Goal: Information Seeking & Learning: Learn about a topic

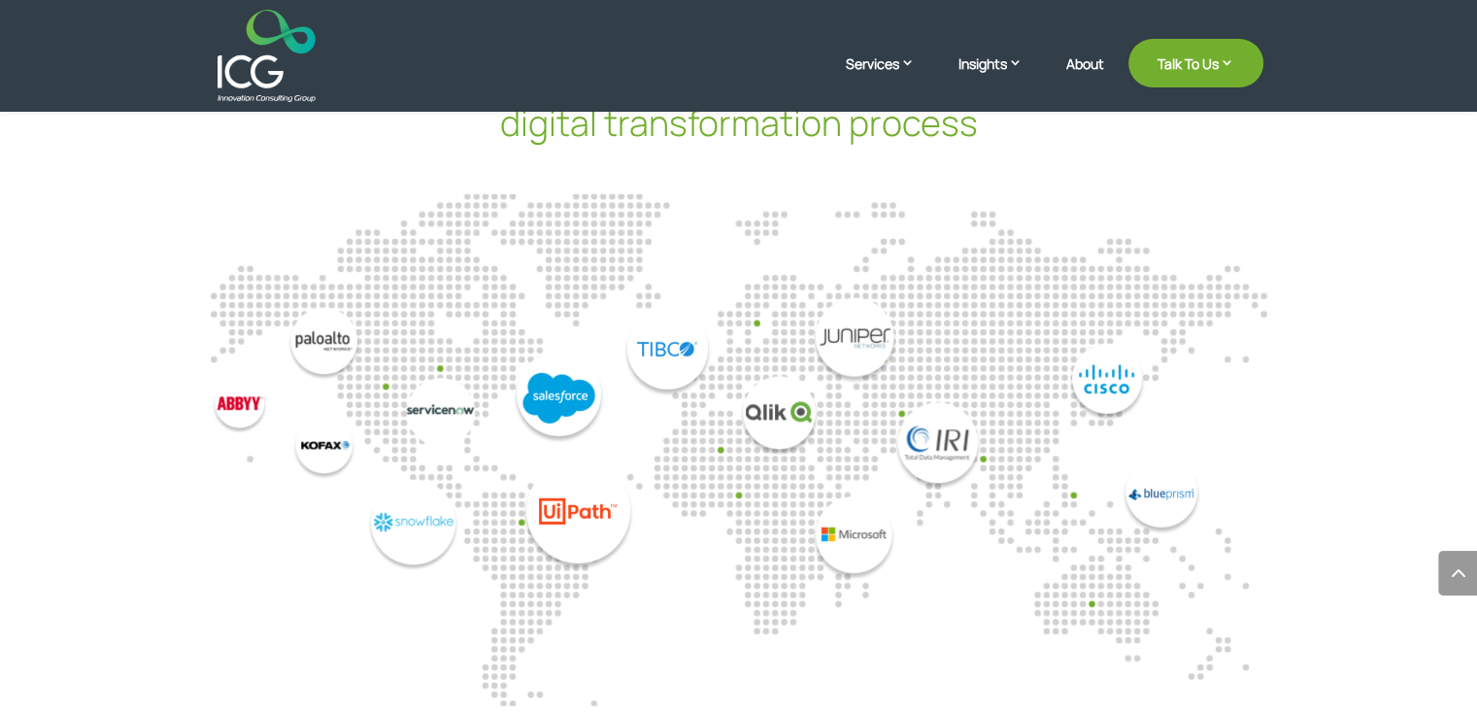
scroll to position [5310, 0]
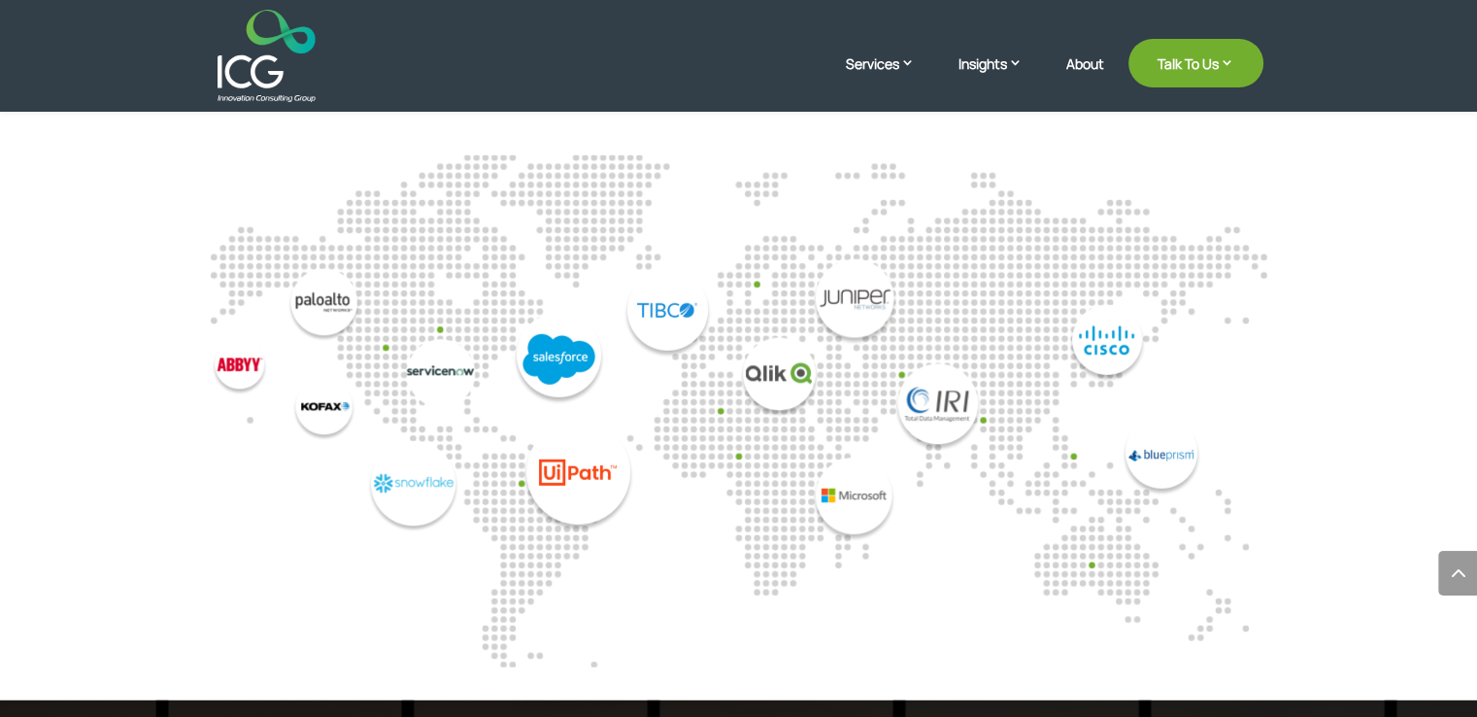
click at [712, 318] on img "8 / 14" at bounding box center [607, 401] width 210 height 262
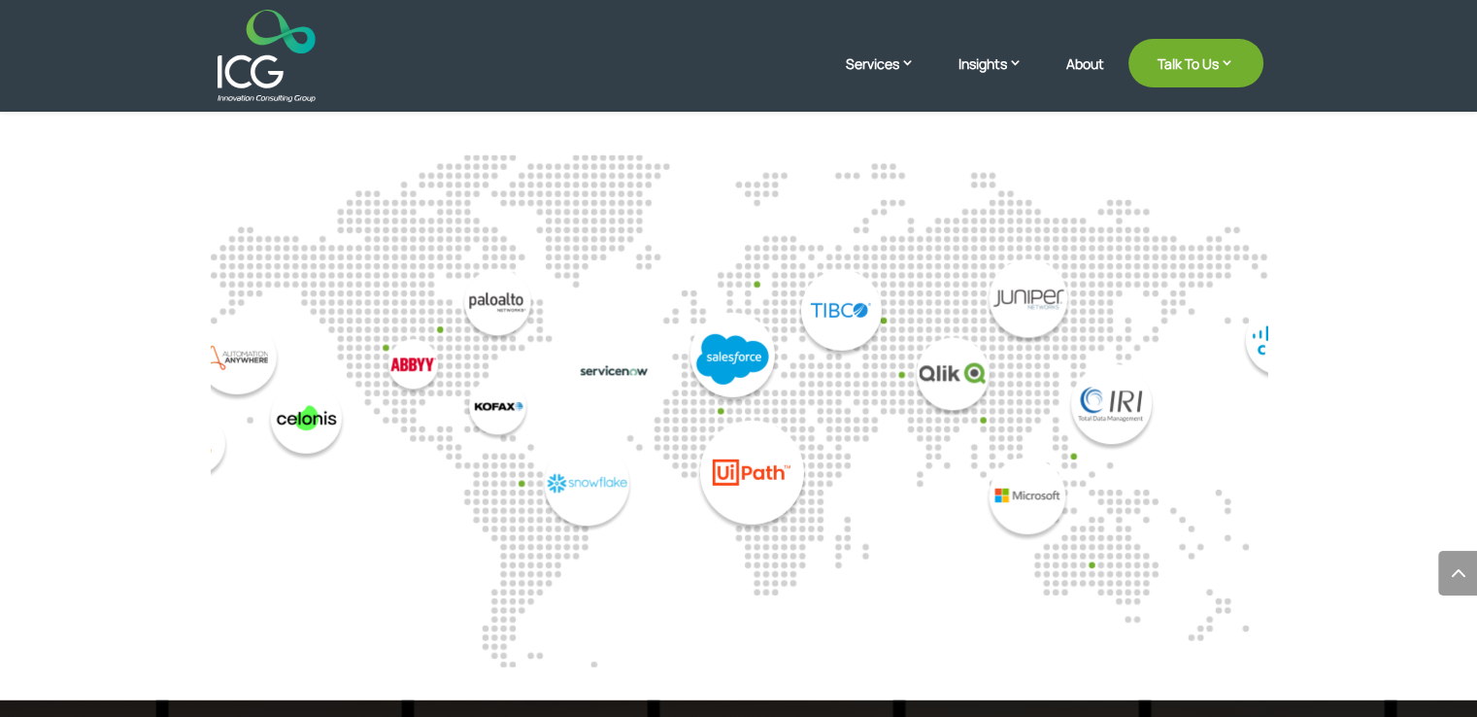
click at [719, 334] on img "8 / 14" at bounding box center [780, 401] width 210 height 262
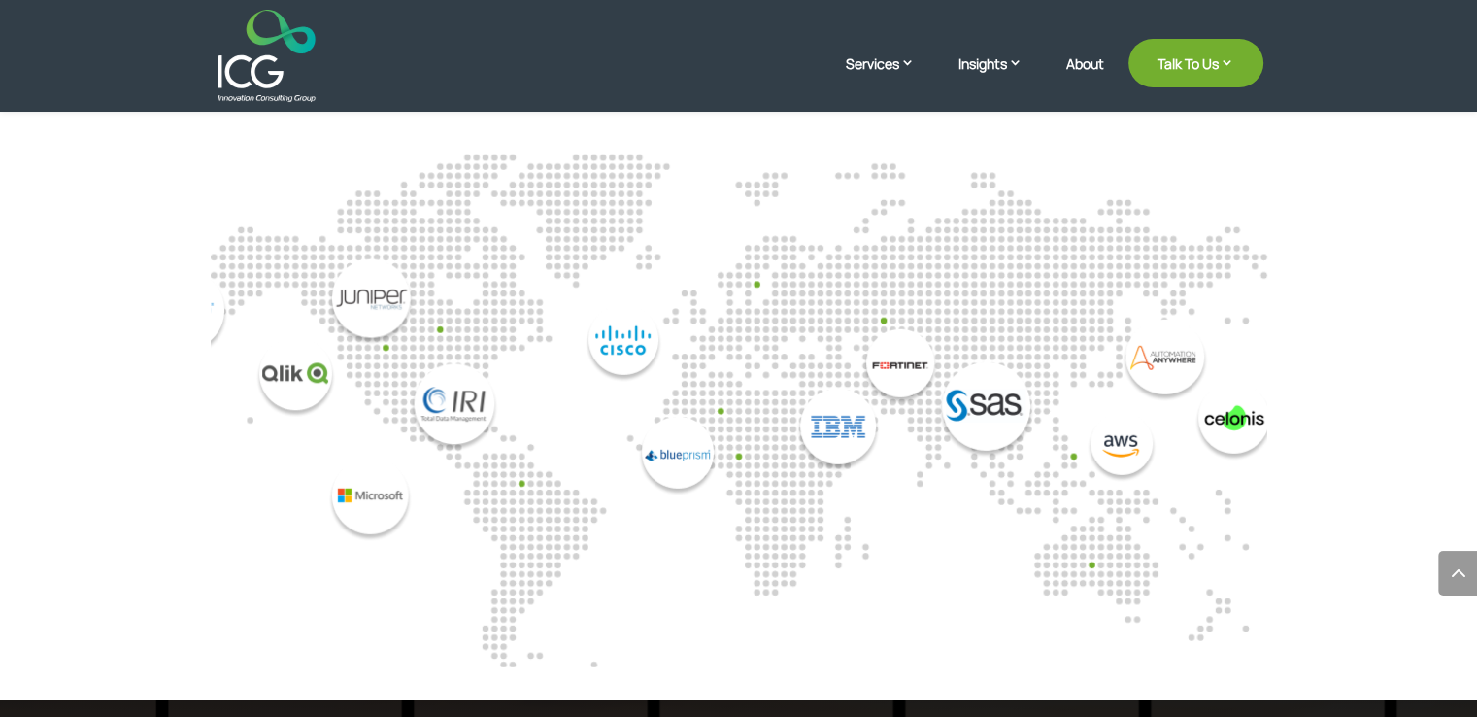
click at [693, 364] on div "10 / 14" at bounding box center [652, 400] width 264 height 191
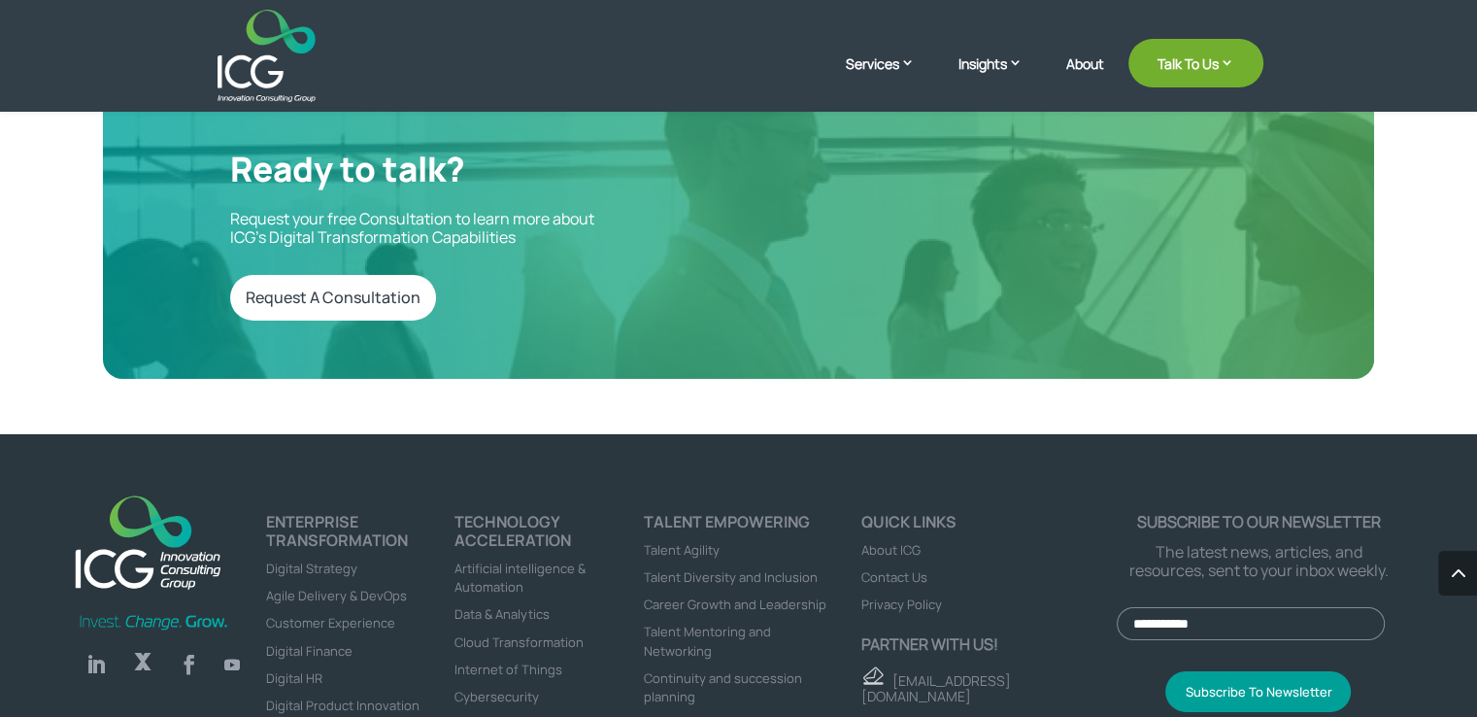
scroll to position [6575, 0]
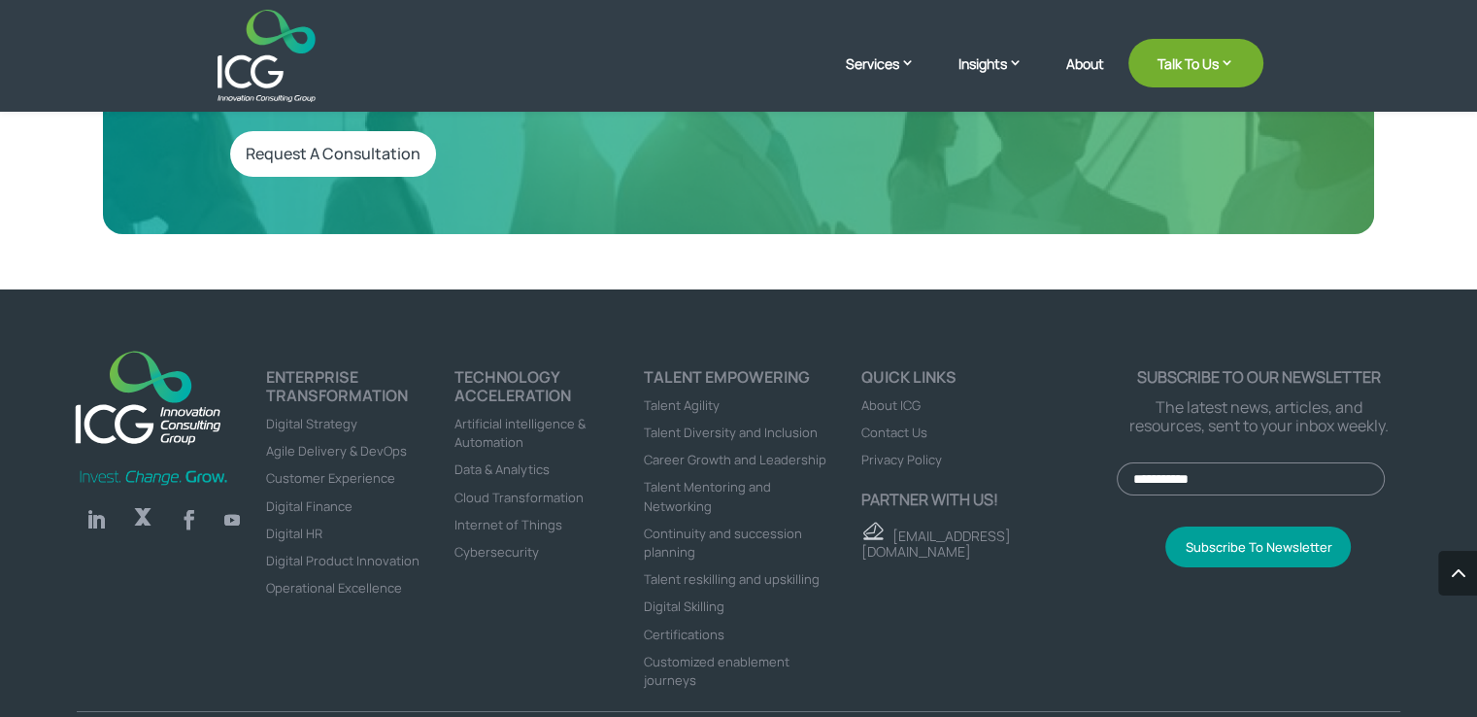
click at [506, 415] on span "Artificial intelligence & Automation" at bounding box center [520, 433] width 131 height 36
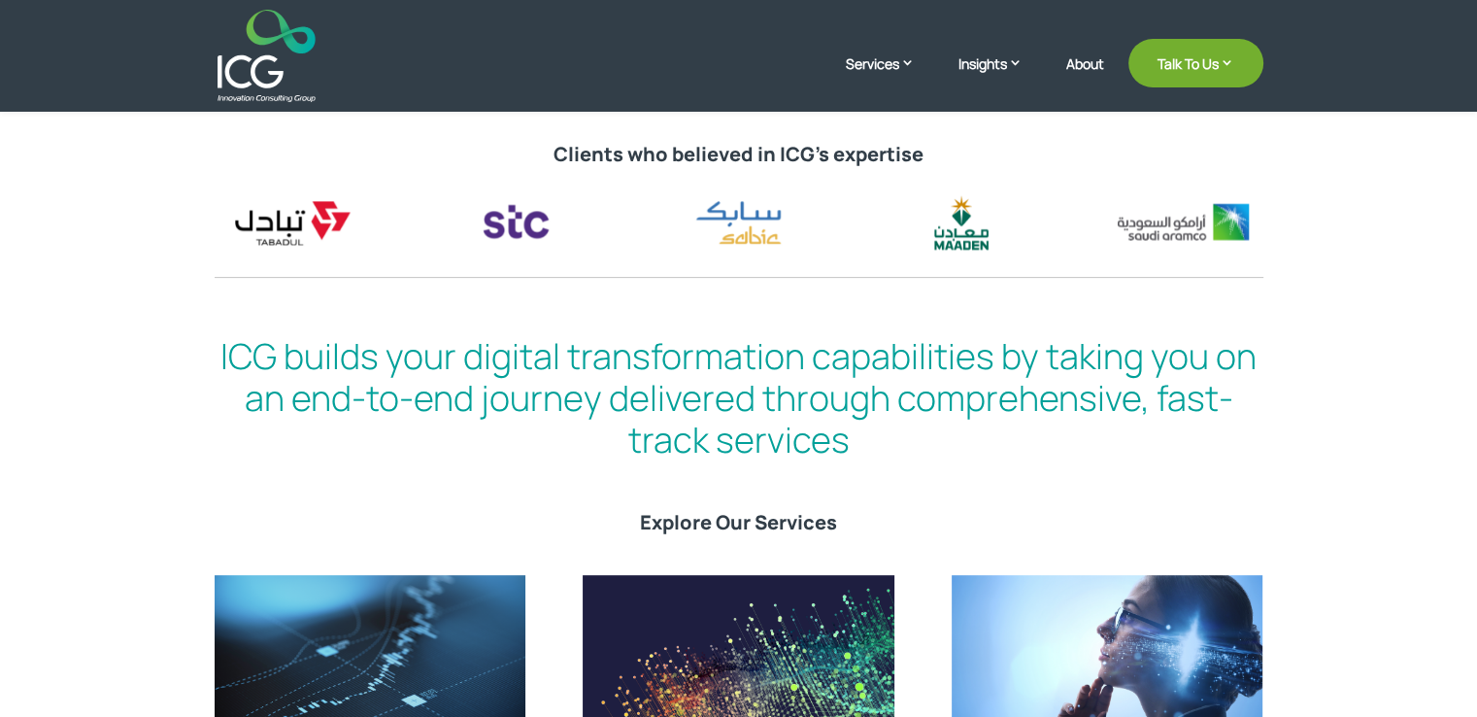
scroll to position [667, 0]
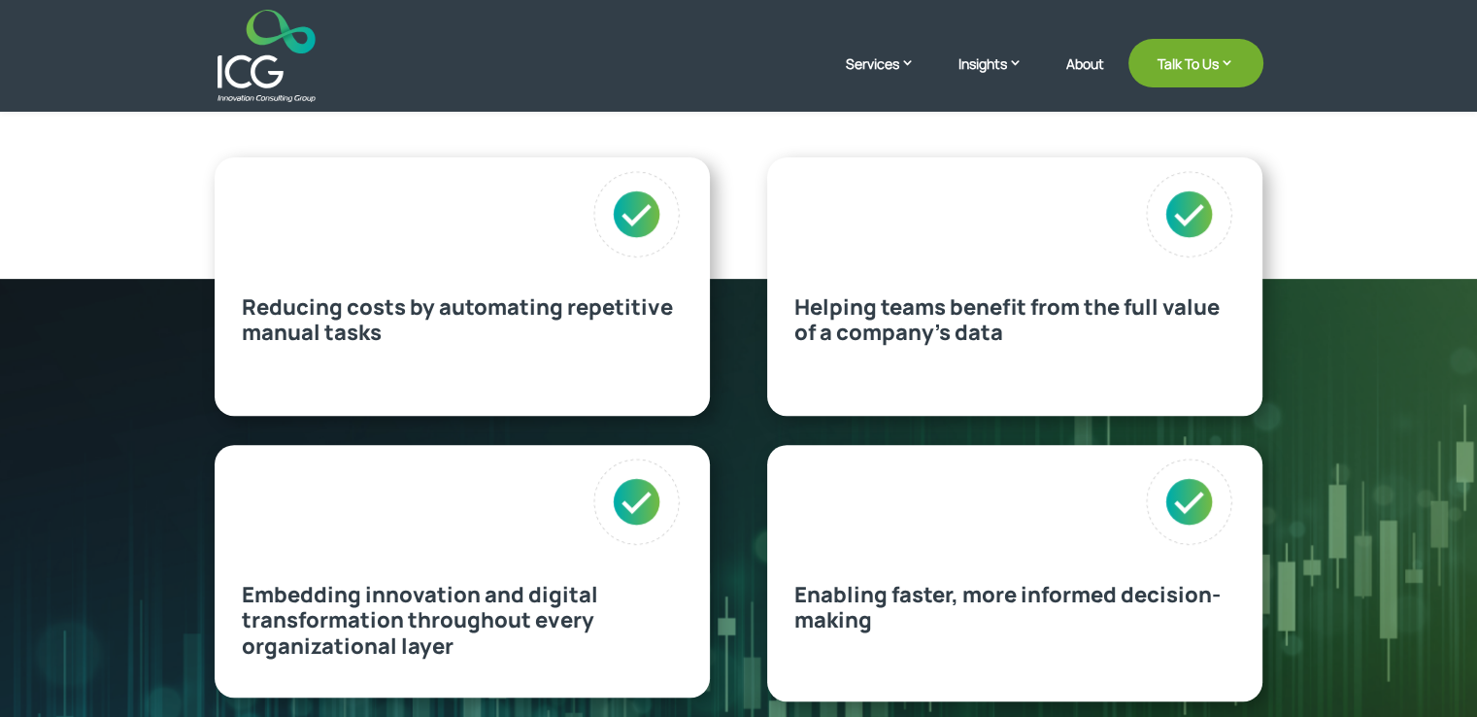
scroll to position [776, 0]
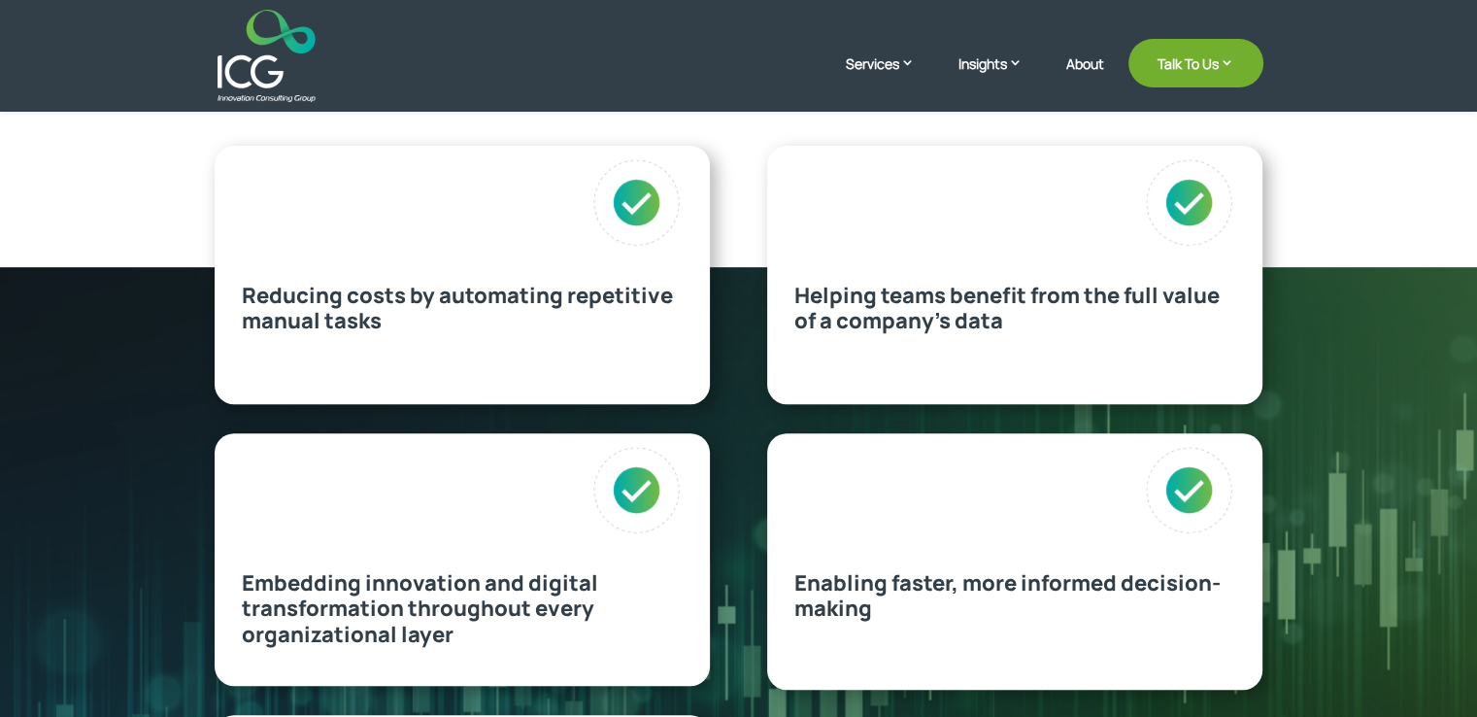
drag, startPoint x: 1484, startPoint y: 90, endPoint x: 1465, endPoint y: 244, distance: 154.7
click at [629, 195] on img at bounding box center [637, 202] width 91 height 91
click at [404, 331] on p "Reducing costs by automating repetitive manual tasks" at bounding box center [462, 308] width 441 height 51
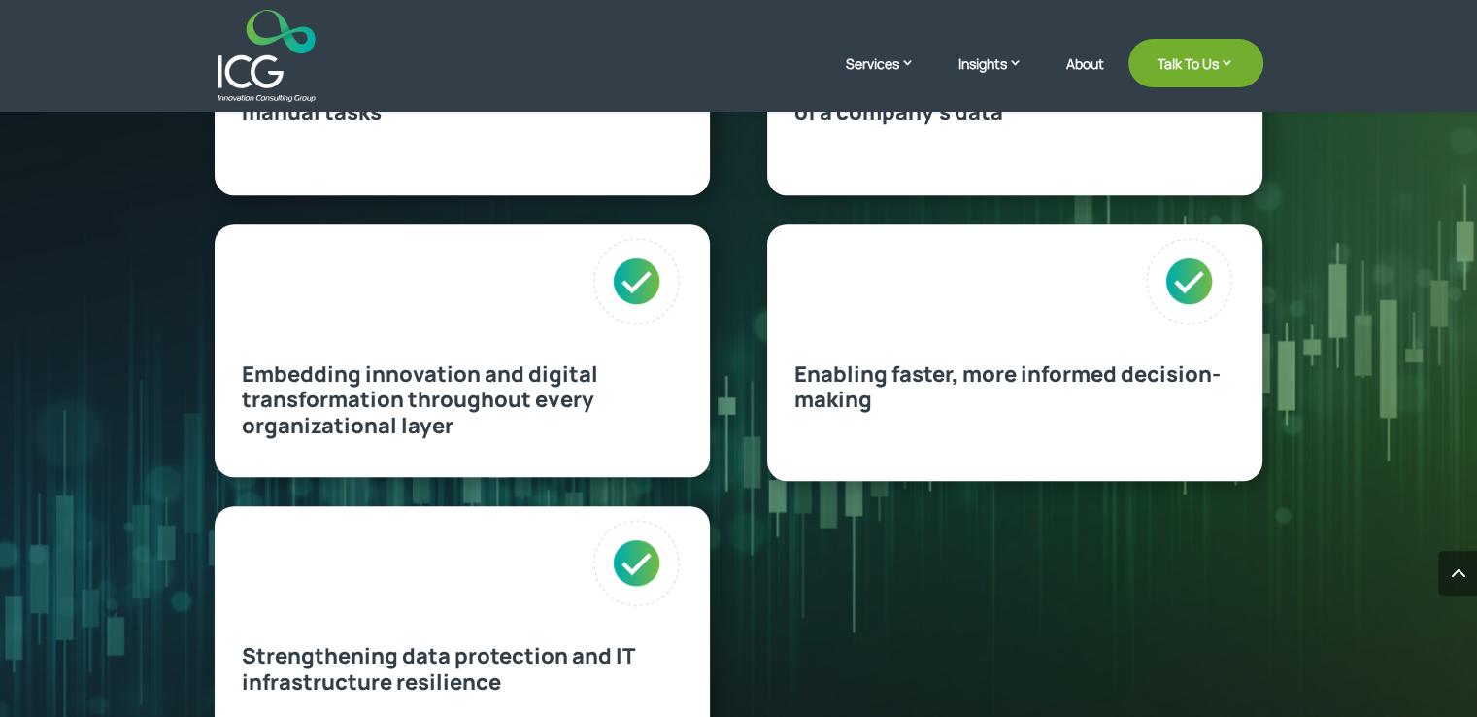
scroll to position [989, 0]
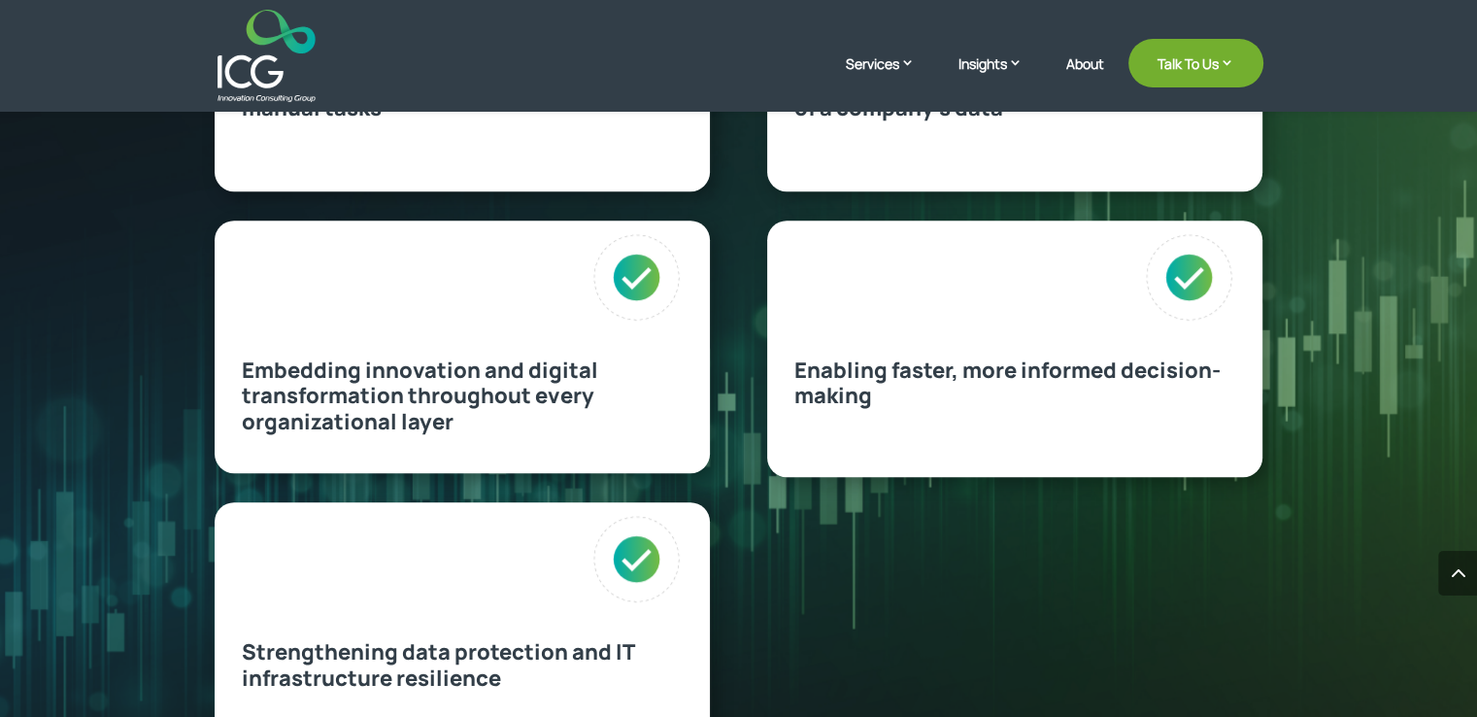
click at [1070, 334] on div "Enabling faster, more informed decision-making" at bounding box center [1015, 320] width 441 height 177
click at [808, 373] on p "Enabling faster, more informed decision-making" at bounding box center [1015, 382] width 441 height 51
click at [427, 360] on p "Embedding innovation and digital transformation throughout every organizational…" at bounding box center [462, 395] width 441 height 77
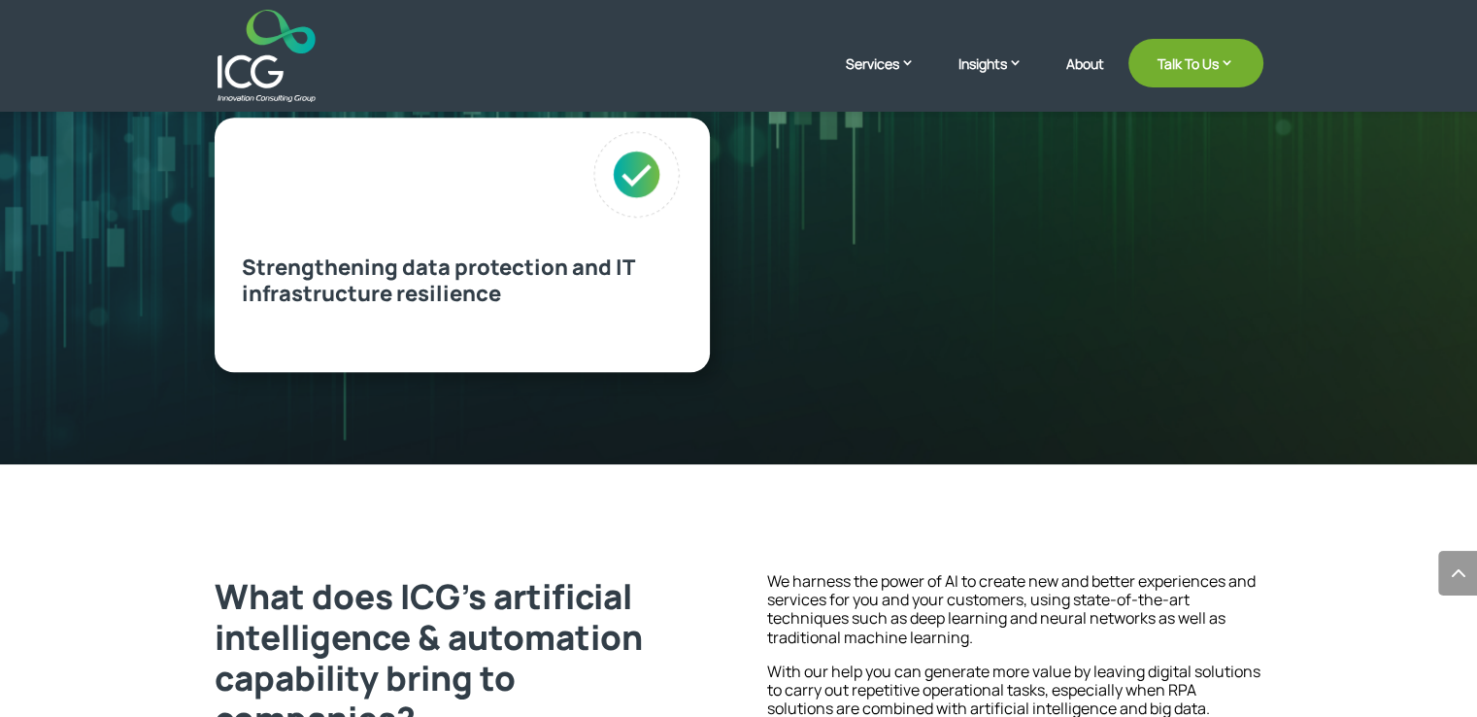
scroll to position [1339, 0]
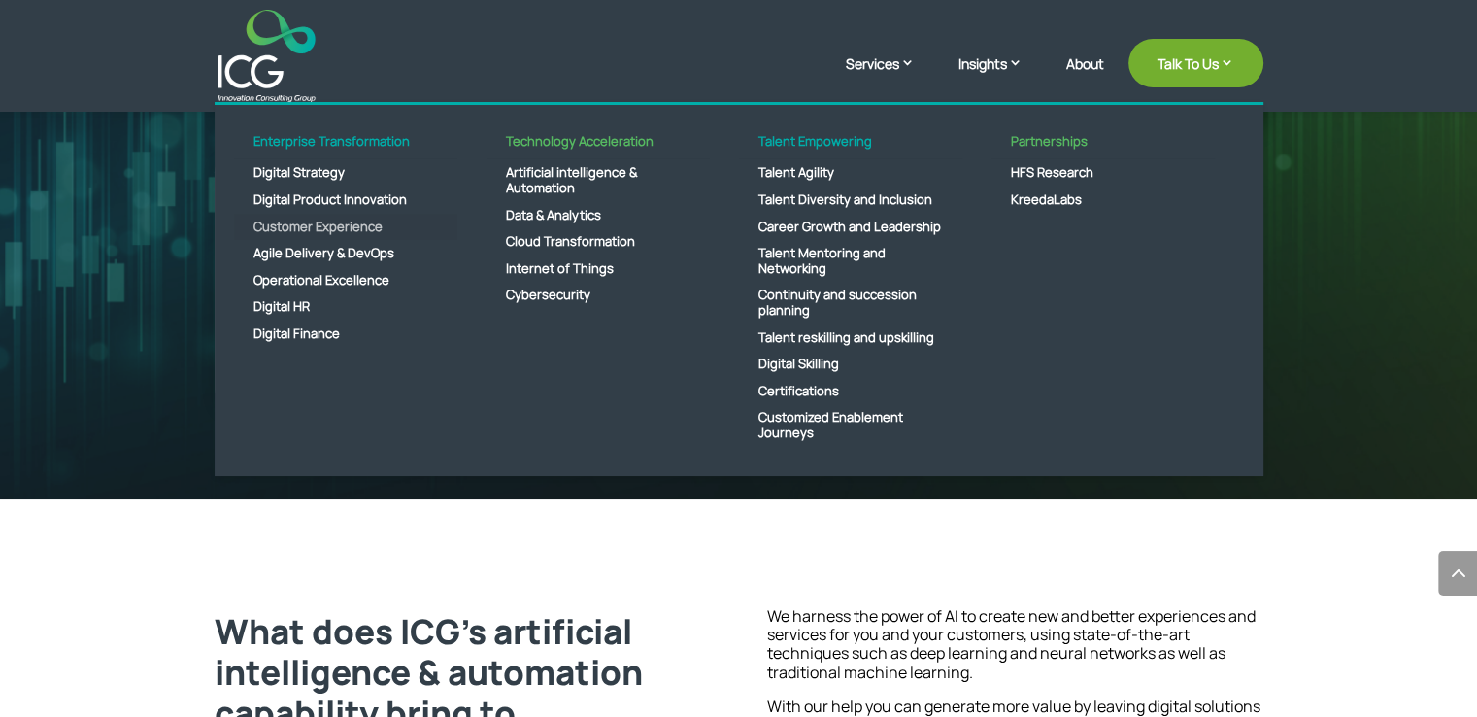
click at [320, 228] on link "Customer Experience" at bounding box center [345, 227] width 223 height 27
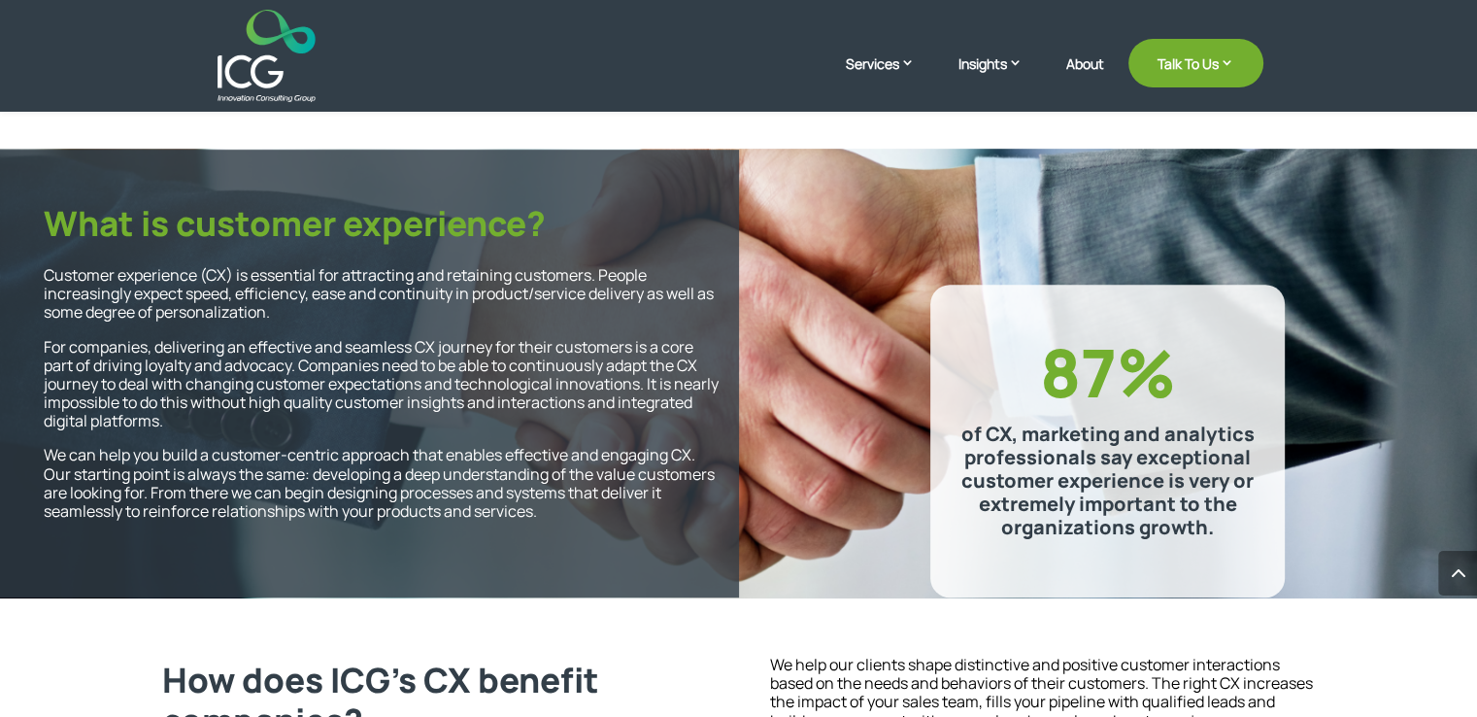
scroll to position [1113, 0]
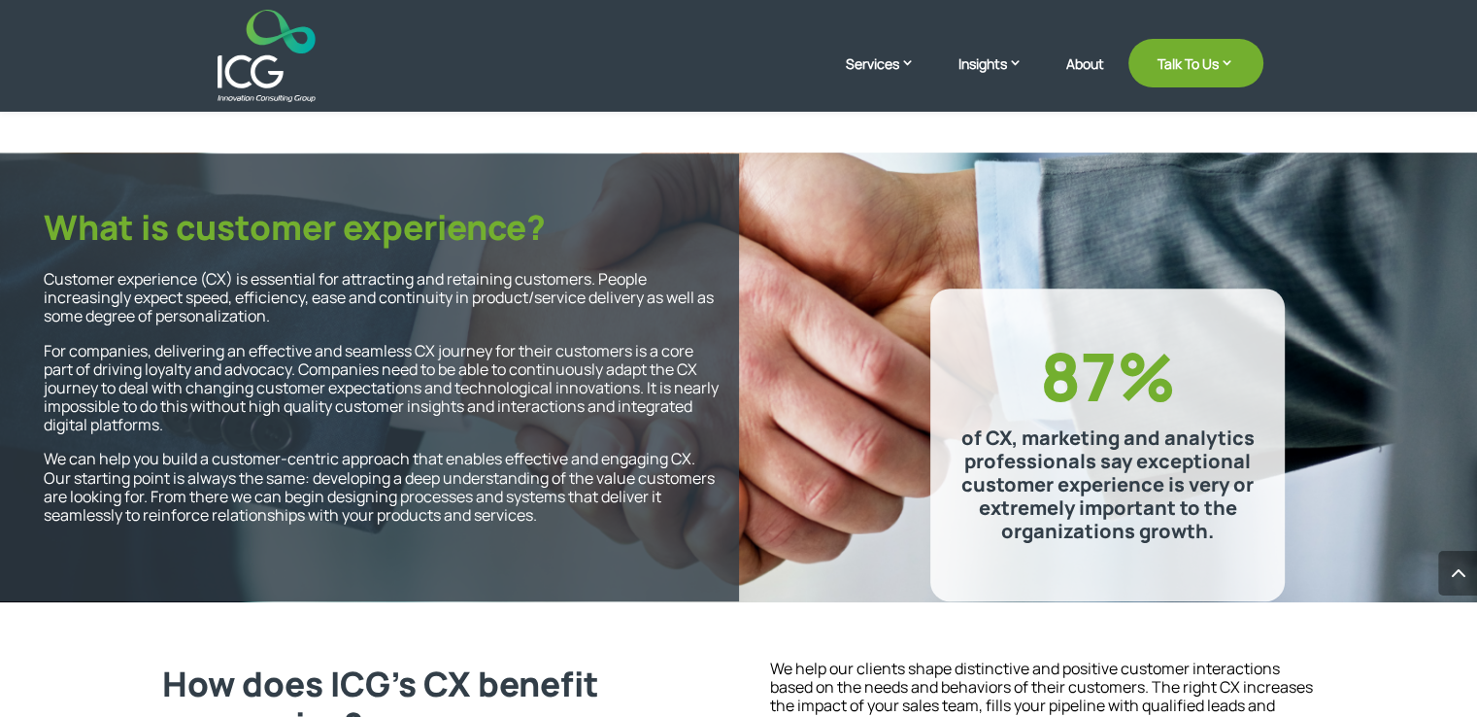
drag, startPoint x: 1483, startPoint y: 67, endPoint x: 1489, endPoint y: 282, distance: 214.7
click at [1476, 282] on html "Services Enterprise Transformation Digital Strategy Digital Product Innovation …" at bounding box center [738, 667] width 1477 height 3560
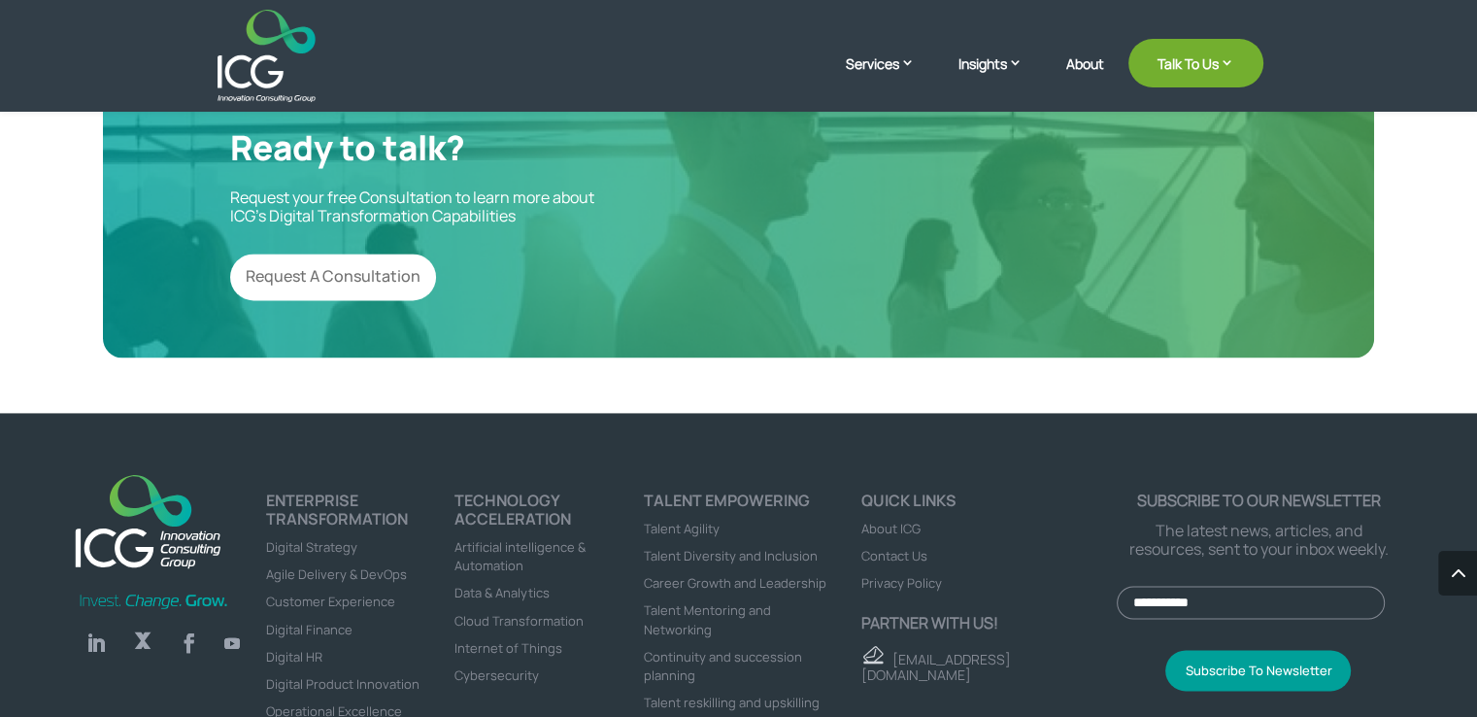
scroll to position [2667, 0]
